Goal: Task Accomplishment & Management: Manage account settings

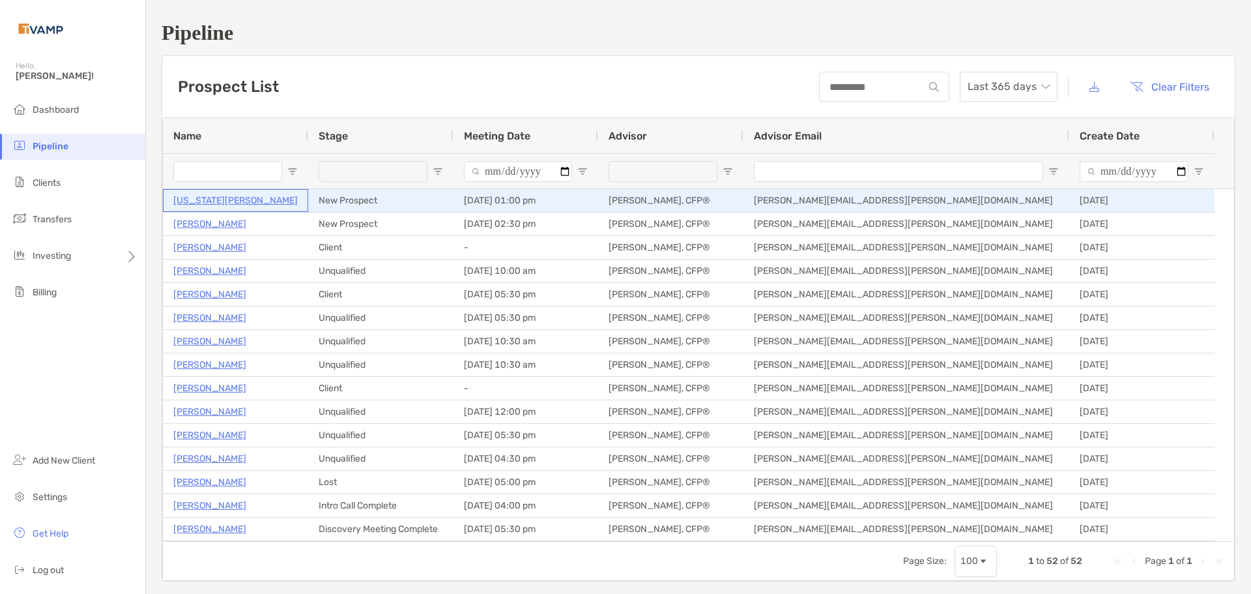
click at [228, 203] on p "[US_STATE][PERSON_NAME]" at bounding box center [235, 200] width 124 height 16
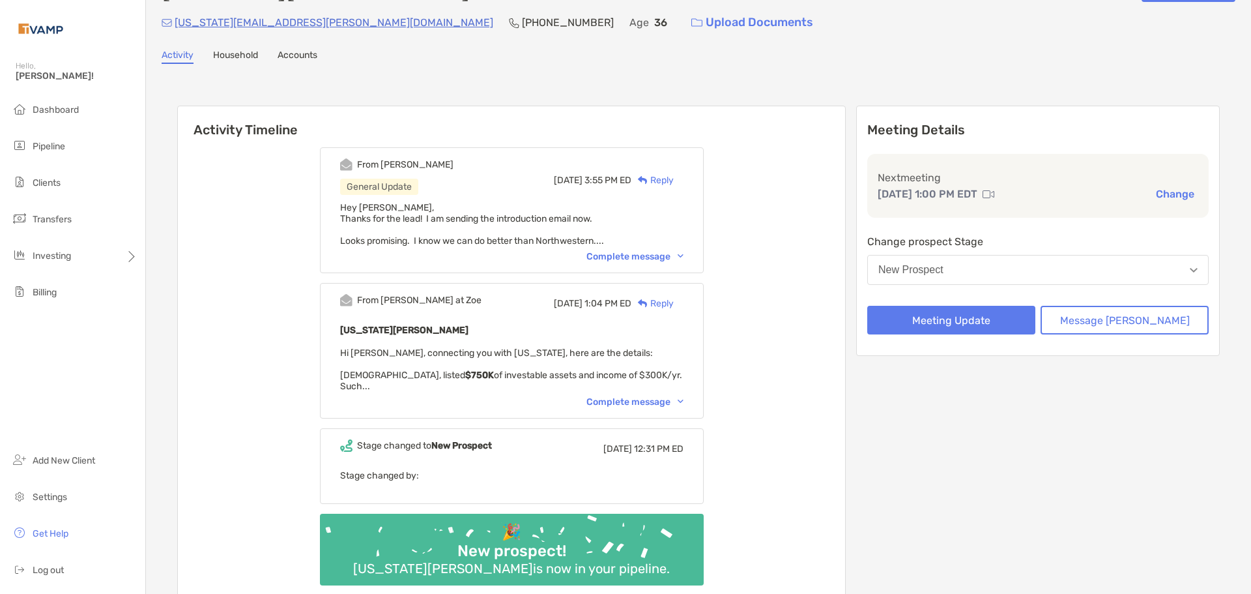
scroll to position [65, 0]
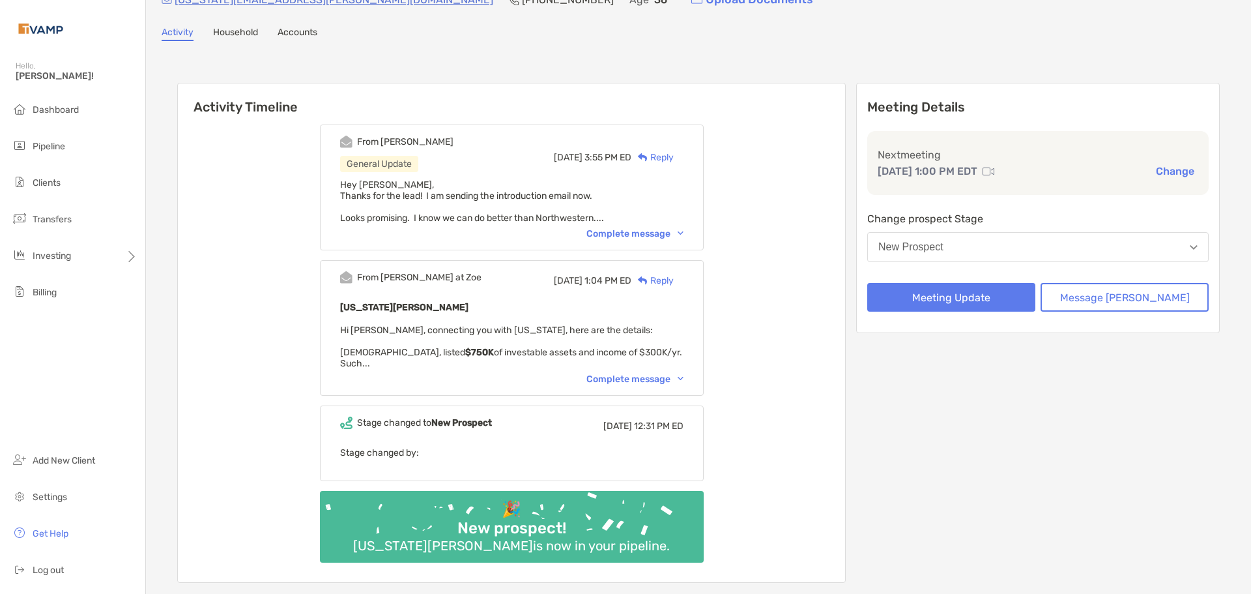
click at [646, 373] on div "Complete message" at bounding box center [635, 378] width 97 height 11
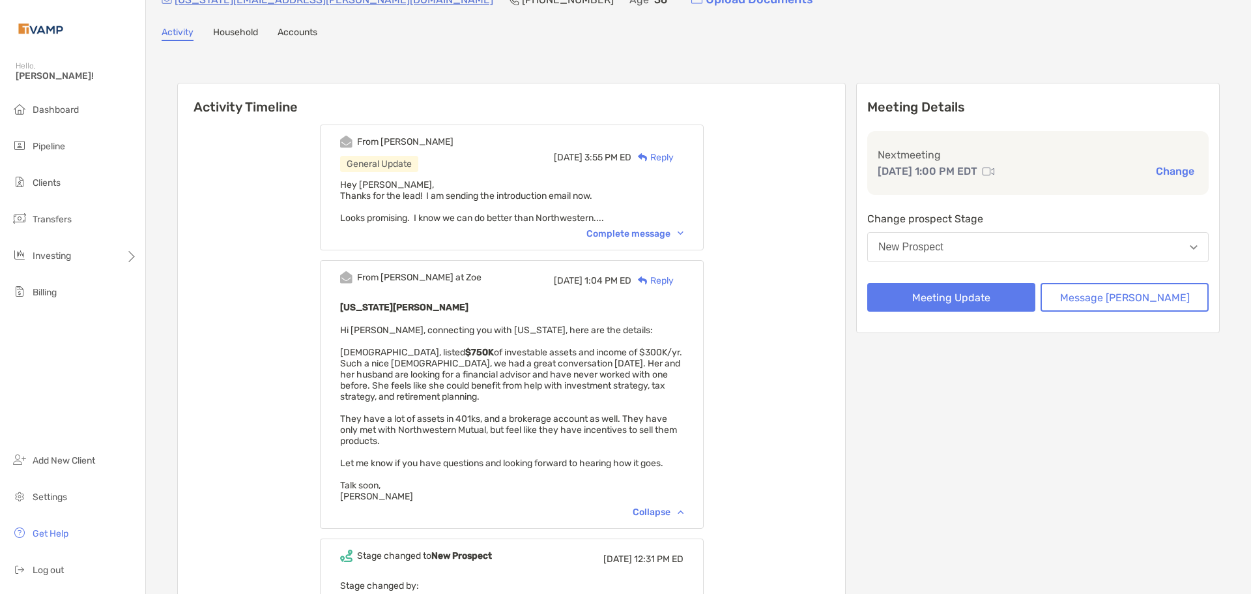
click at [651, 237] on div "Complete message" at bounding box center [635, 233] width 97 height 11
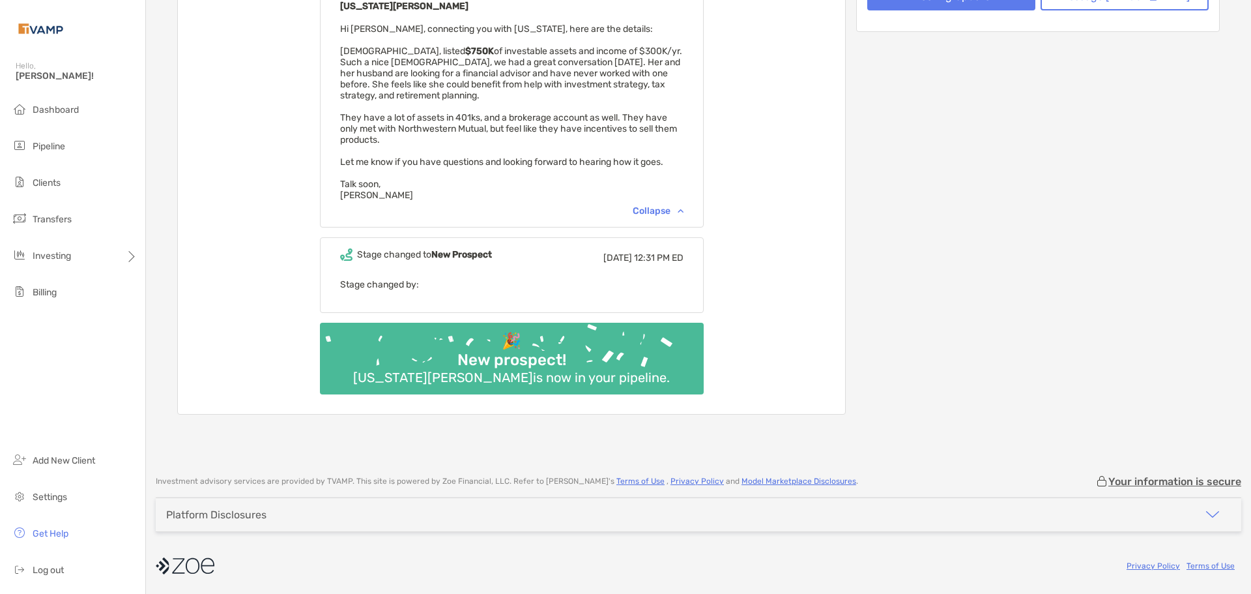
scroll to position [0, 0]
